Goal: Information Seeking & Learning: Learn about a topic

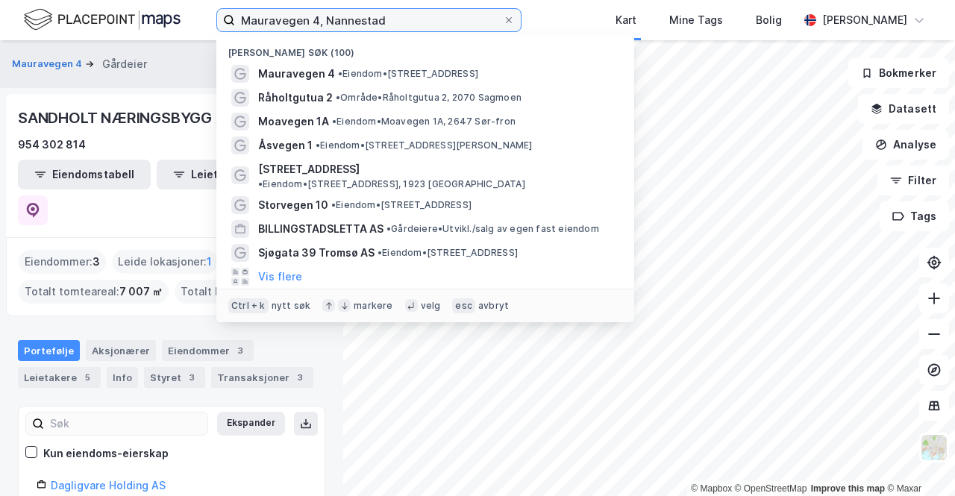
click at [433, 25] on input "Mauravegen 4, Nannestad" at bounding box center [369, 20] width 268 height 22
paste input "Grønland 43 - 45, 3045 Drammen"
click at [433, 25] on input "Grønland 43 - 45, 3045 Drammen" at bounding box center [369, 20] width 268 height 22
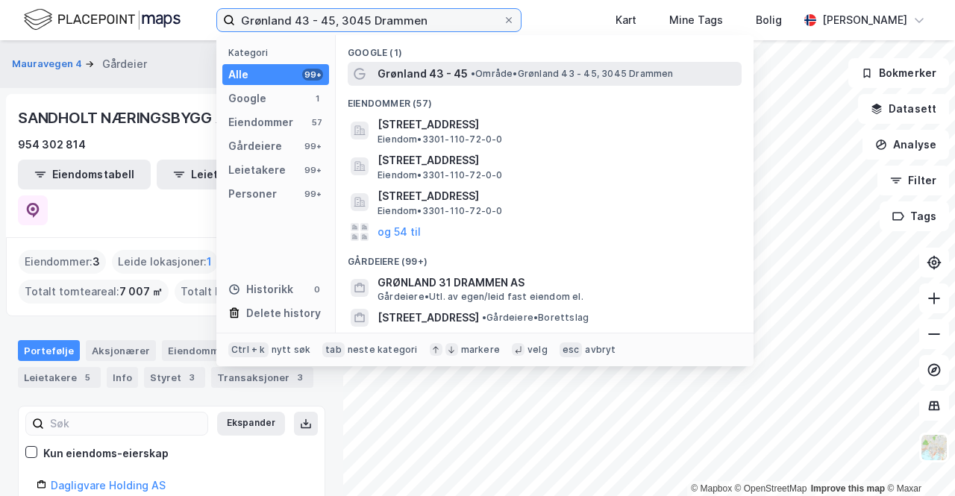
type input "Grønland 43 - 45, 3045 Drammen"
click at [513, 69] on span "• Område • Grønland 43 - 45, 3045 Drammen" at bounding box center [572, 74] width 203 height 12
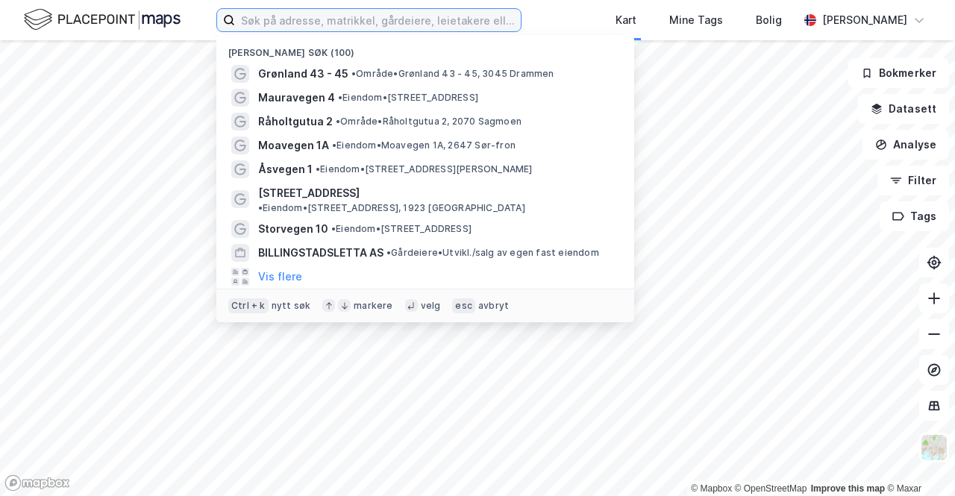
click at [454, 29] on input at bounding box center [378, 20] width 286 height 22
paste input "Grønland 43 - 45, 3045 Drammen"
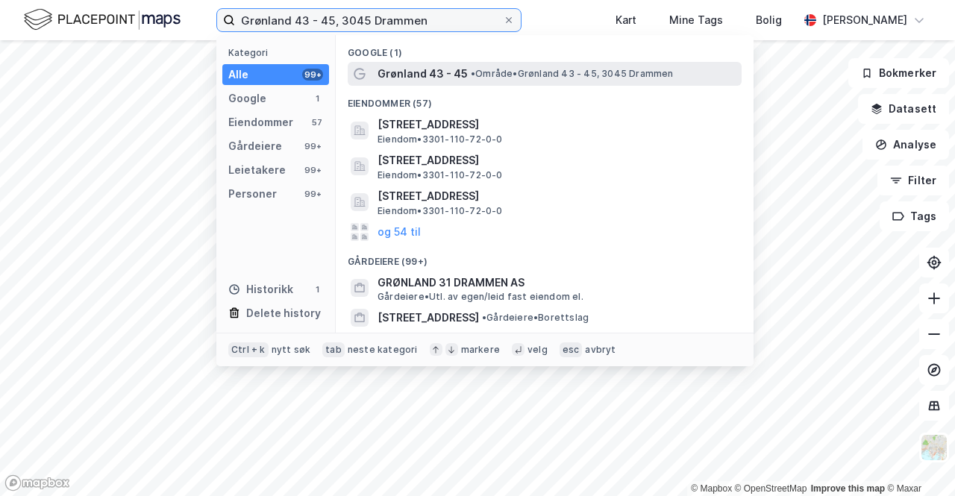
type input "Grønland 43 - 45, 3045 Drammen"
click at [453, 63] on div "Grønland 43 - 45 • Område • Grønland 43 - 45, 3045 Drammen" at bounding box center [545, 74] width 394 height 24
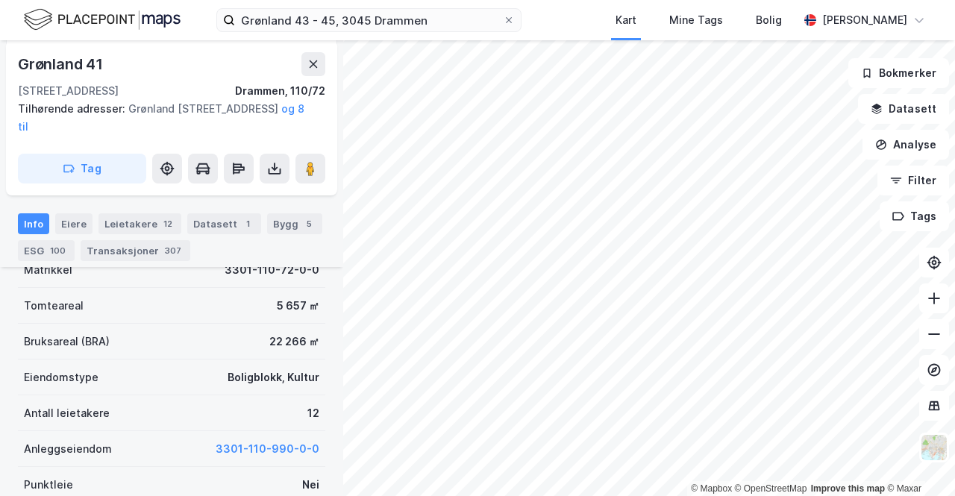
scroll to position [333, 0]
click at [275, 221] on div "Bygg 5" at bounding box center [294, 223] width 55 height 21
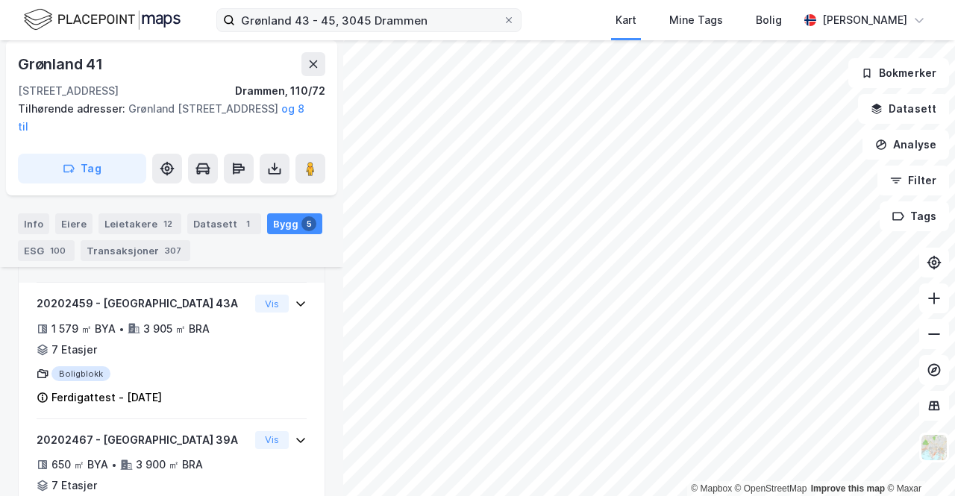
scroll to position [766, 0]
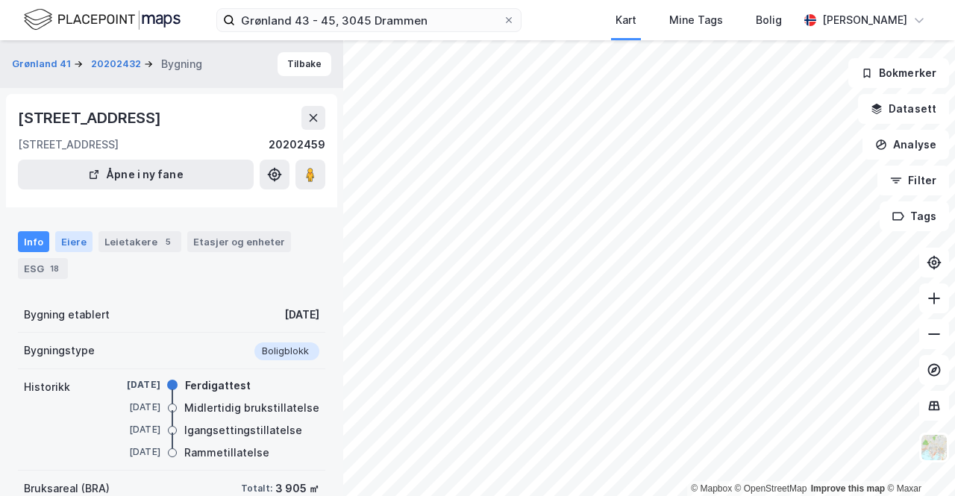
click at [70, 241] on div "Eiere" at bounding box center [73, 241] width 37 height 21
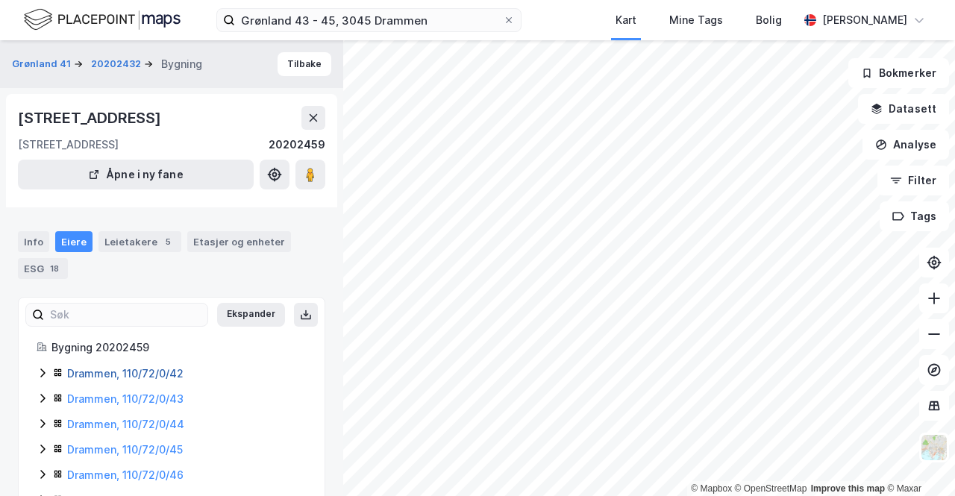
click at [142, 372] on link "Drammen, 110/72/0/42" at bounding box center [125, 373] width 116 height 13
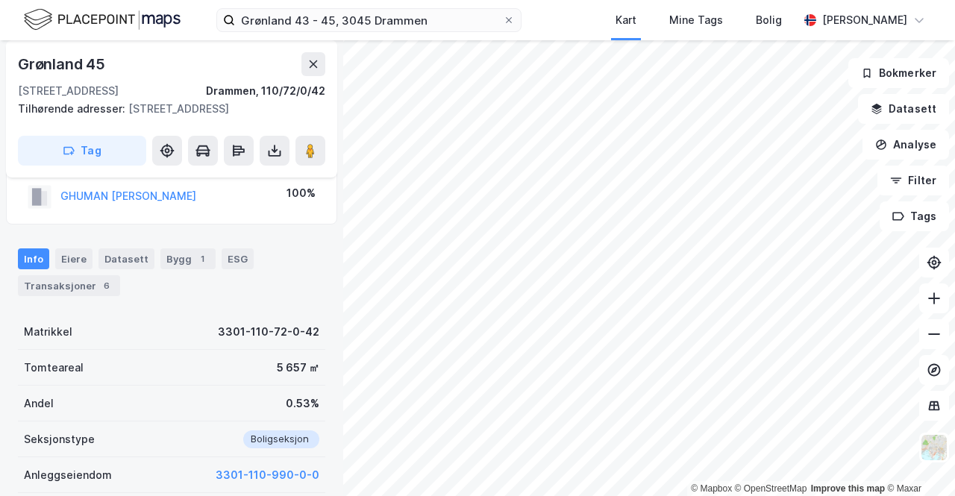
scroll to position [178, 0]
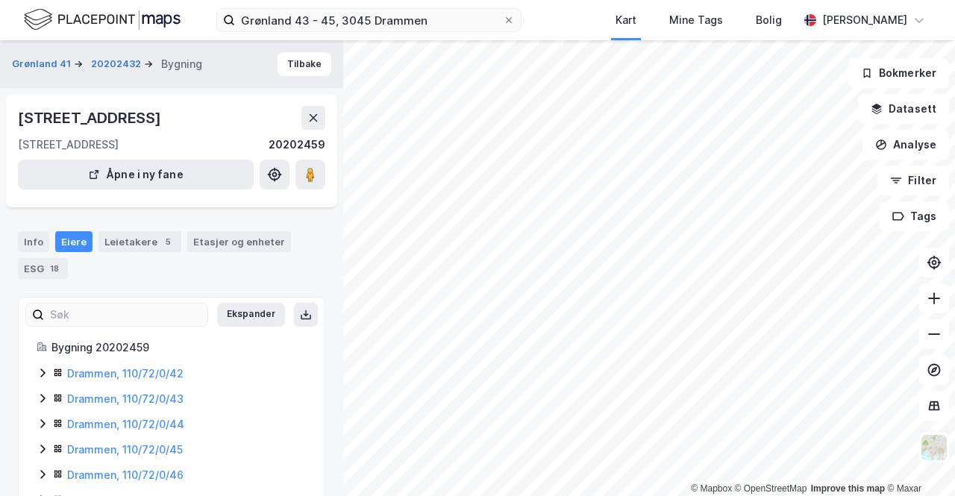
scroll to position [178, 0]
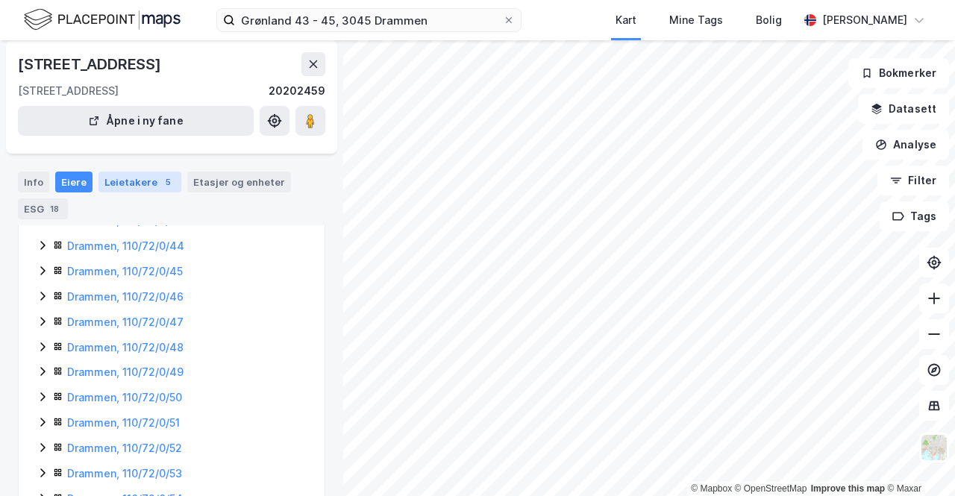
click at [143, 185] on div "Leietakere 5" at bounding box center [139, 182] width 83 height 21
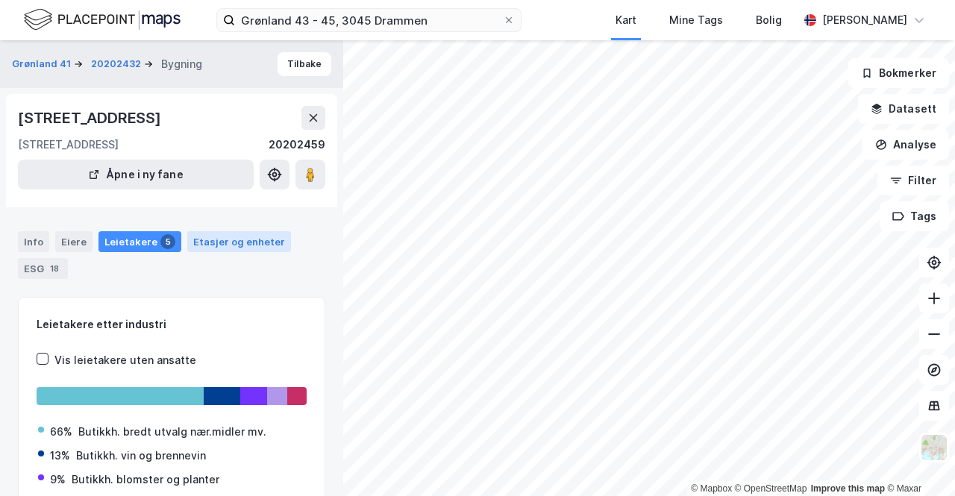
click at [219, 234] on div "Etasjer og enheter" at bounding box center [239, 241] width 104 height 21
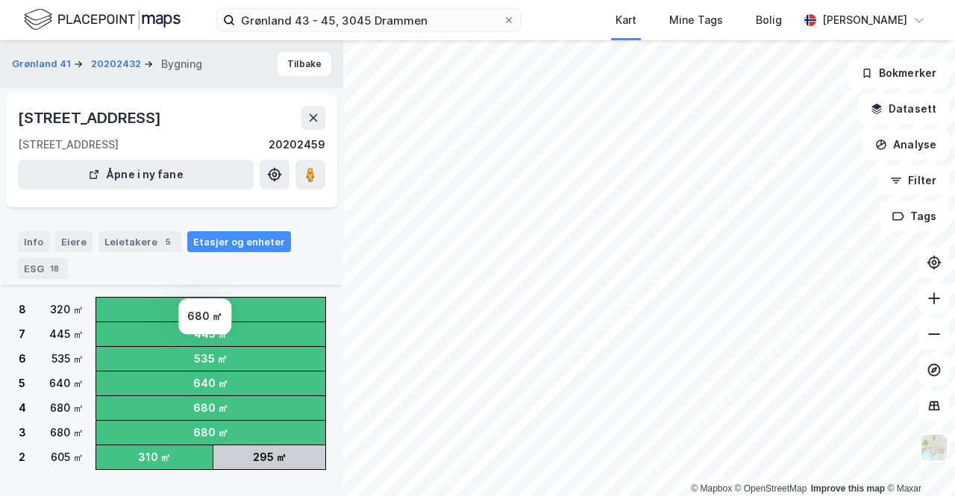
scroll to position [78, 0]
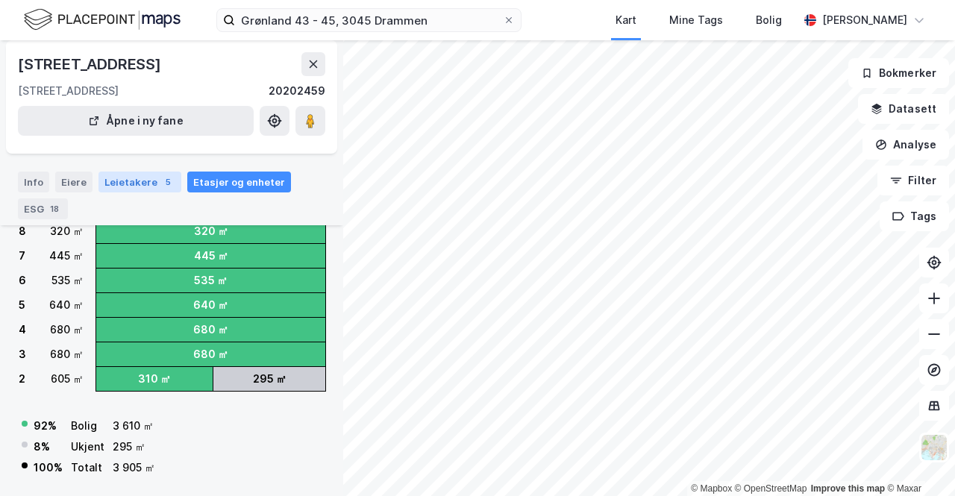
click at [147, 174] on div "Leietakere 5" at bounding box center [139, 182] width 83 height 21
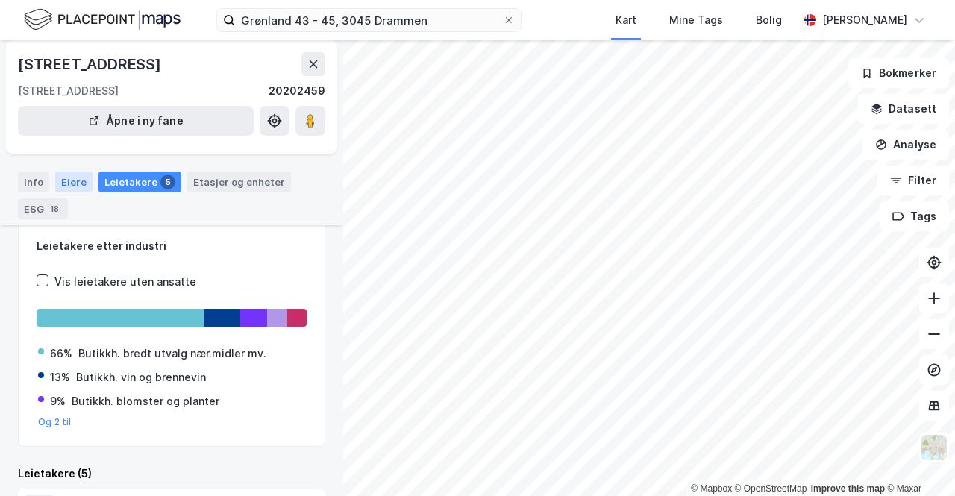
click at [76, 178] on div "Eiere" at bounding box center [73, 182] width 37 height 21
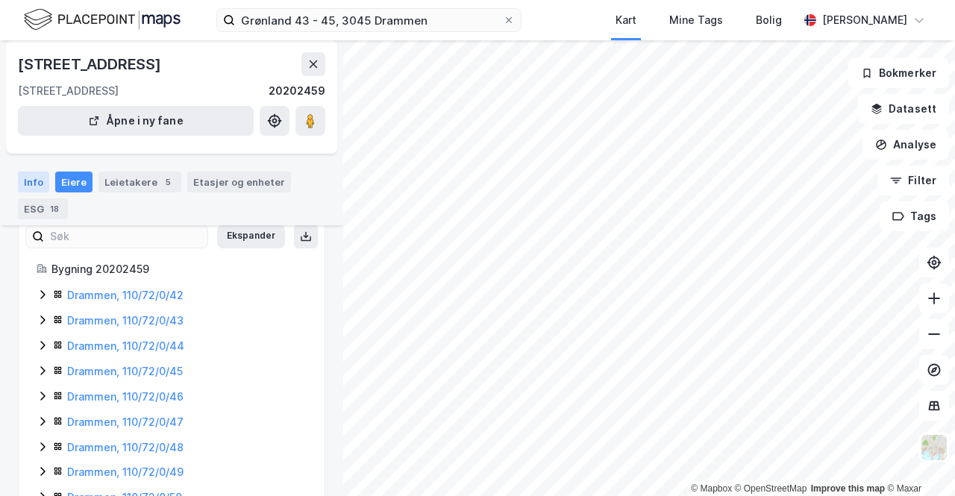
click at [34, 180] on div "Info" at bounding box center [33, 182] width 31 height 21
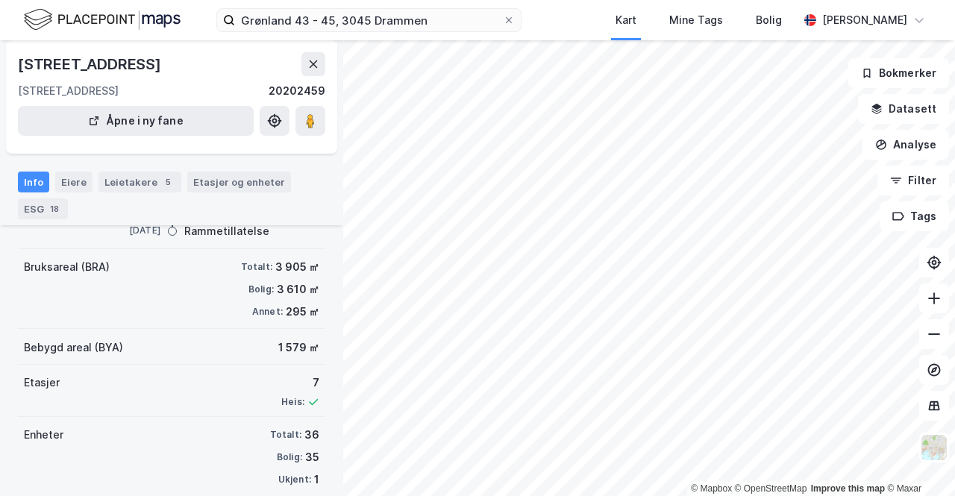
scroll to position [240, 0]
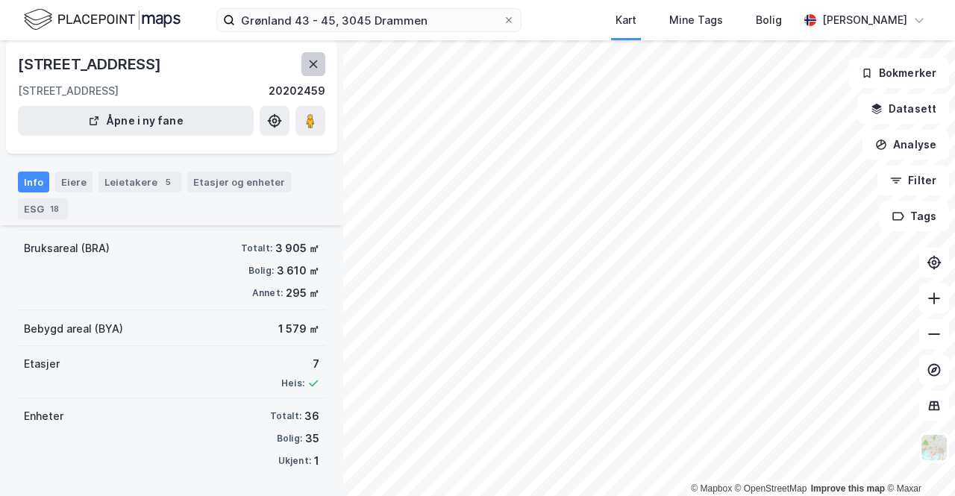
click at [322, 66] on button at bounding box center [313, 64] width 24 height 24
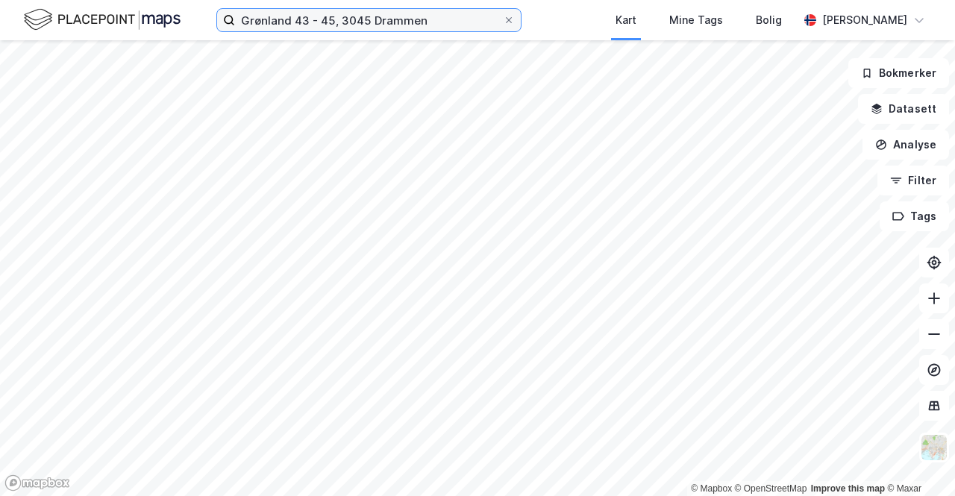
click at [400, 24] on input "Grønland 43 - 45, 3045 Drammen" at bounding box center [369, 20] width 268 height 22
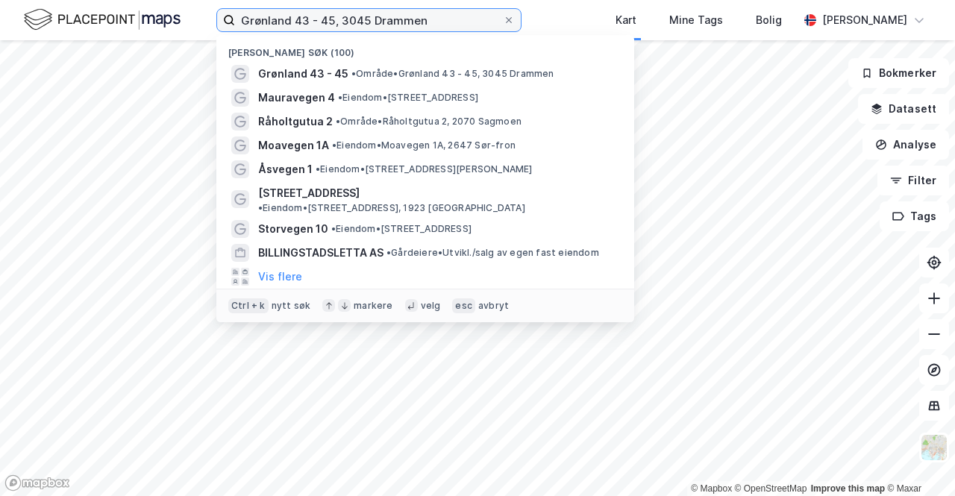
click at [400, 24] on input "Grønland 43 - 45, 3045 Drammen" at bounding box center [369, 20] width 268 height 22
paste input "Møllergata 56-58, 0179 Oslo"
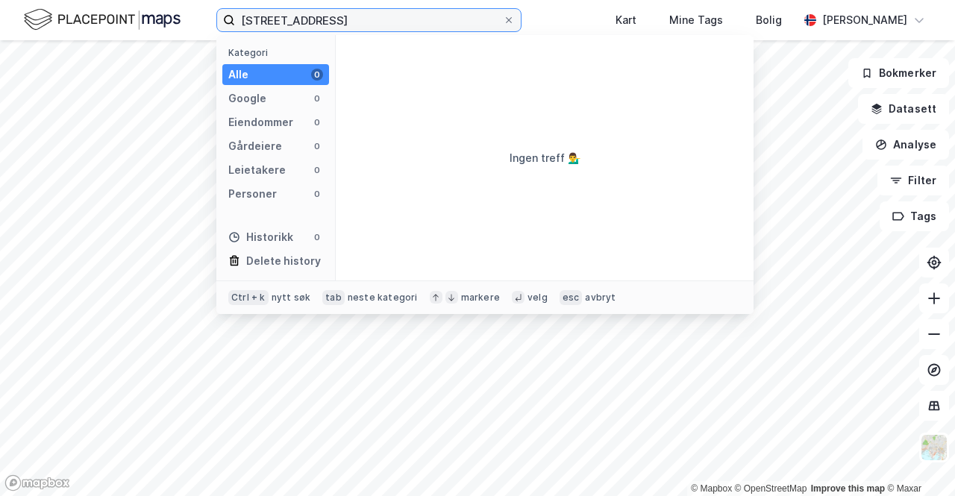
click at [335, 16] on input "Møllergata 56-58, 0179 Oslo" at bounding box center [369, 20] width 268 height 22
type input "Møllergata 56, 0179 Oslo"
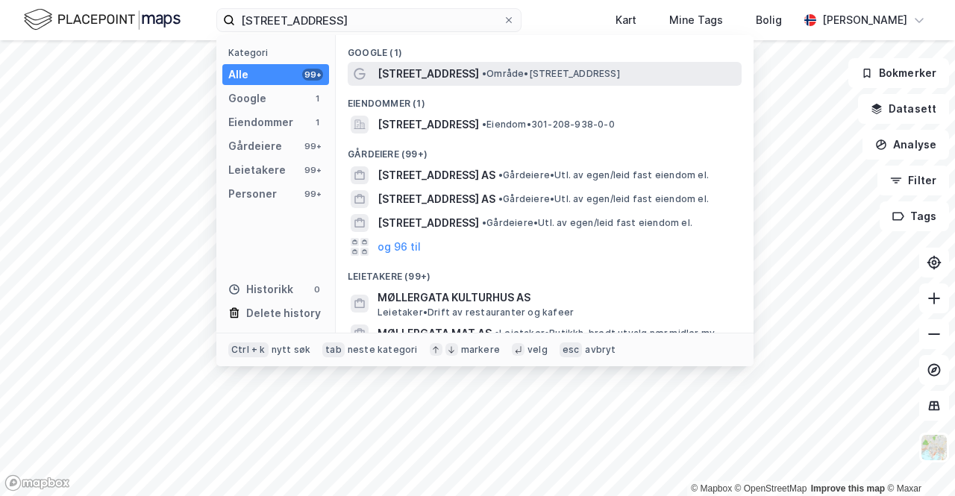
click at [534, 79] on span "• Område • Møllergata 56, 0179 Oslo" at bounding box center [551, 74] width 138 height 12
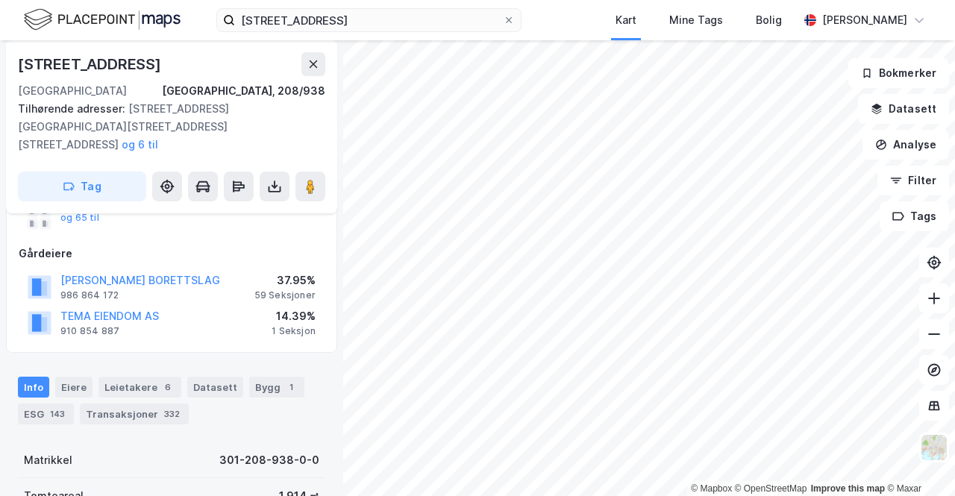
scroll to position [236, 0]
